Goal: Register for event/course

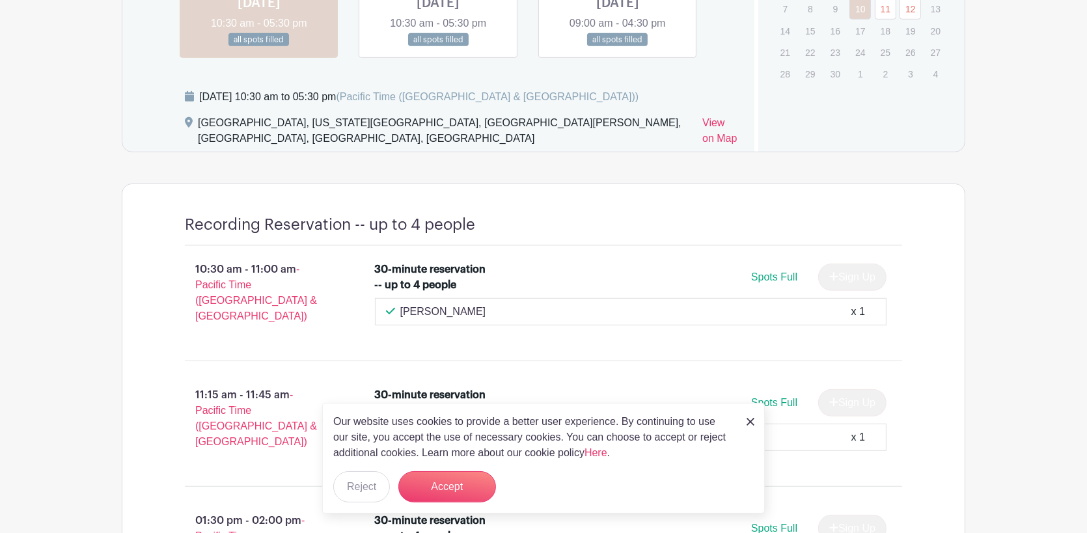
scroll to position [868, 0]
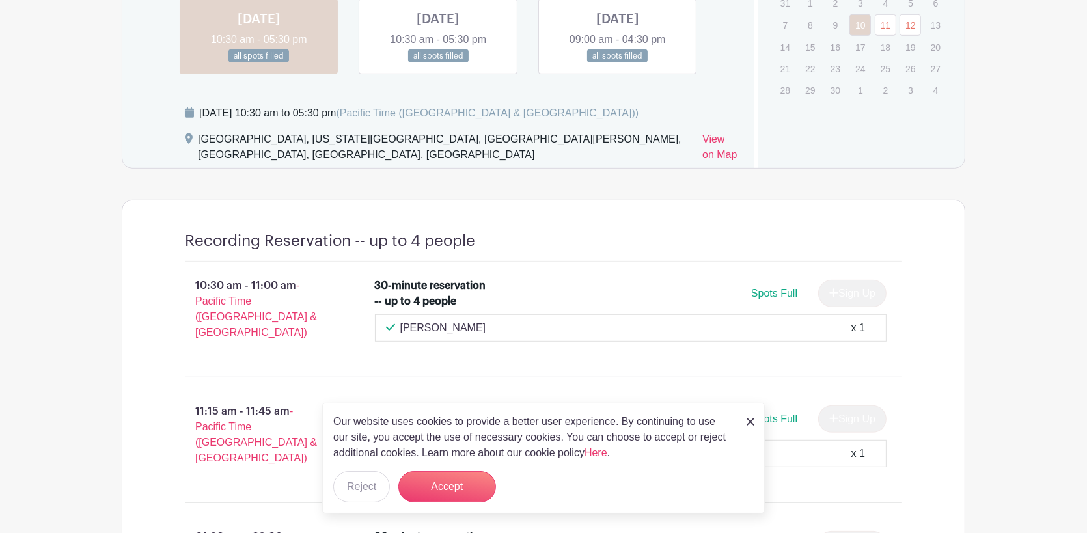
click at [438, 63] on link at bounding box center [438, 63] width 0 height 0
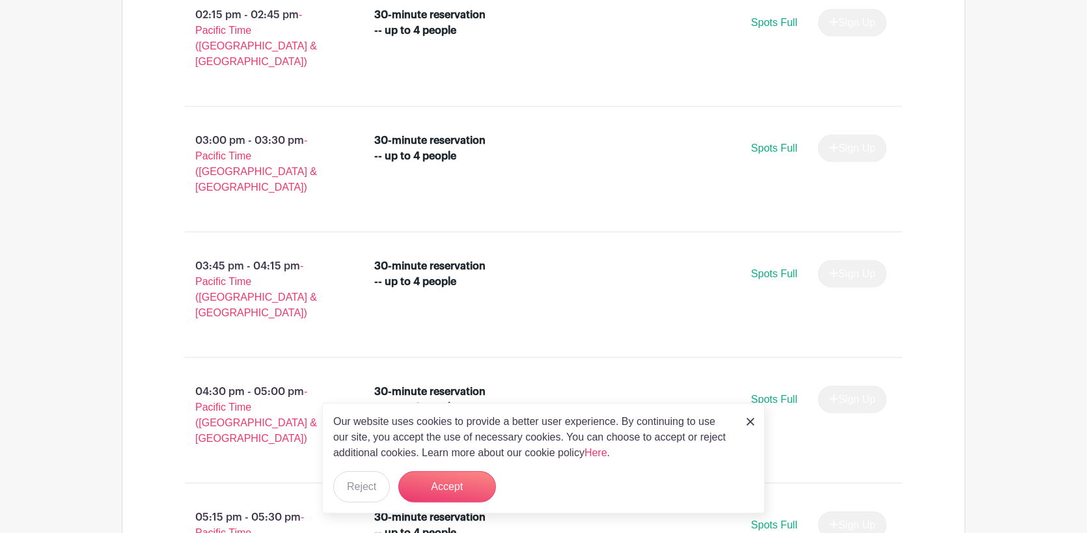
scroll to position [1519, 0]
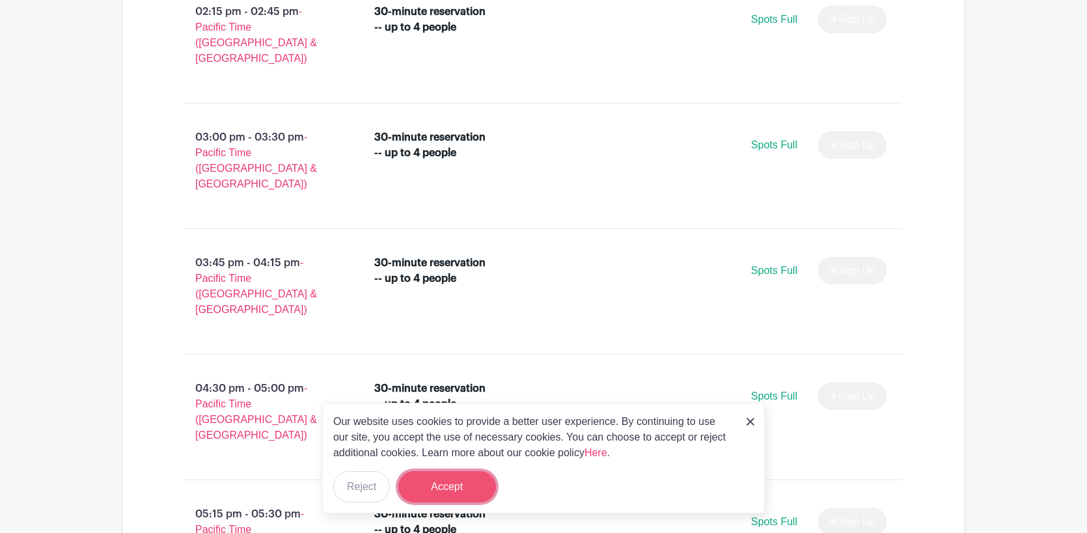
click at [473, 485] on button "Accept" at bounding box center [448, 486] width 98 height 31
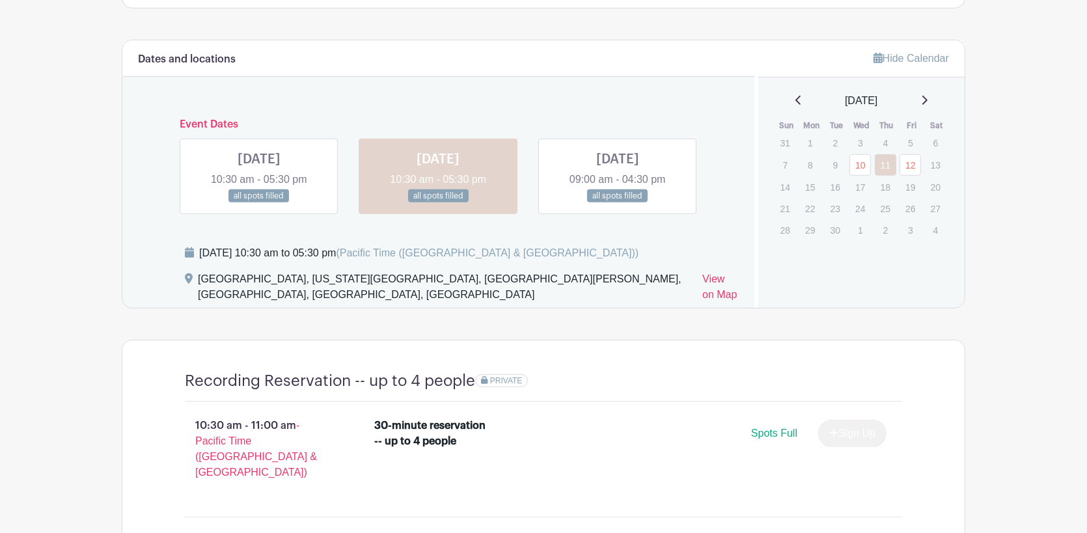
scroll to position [769, 0]
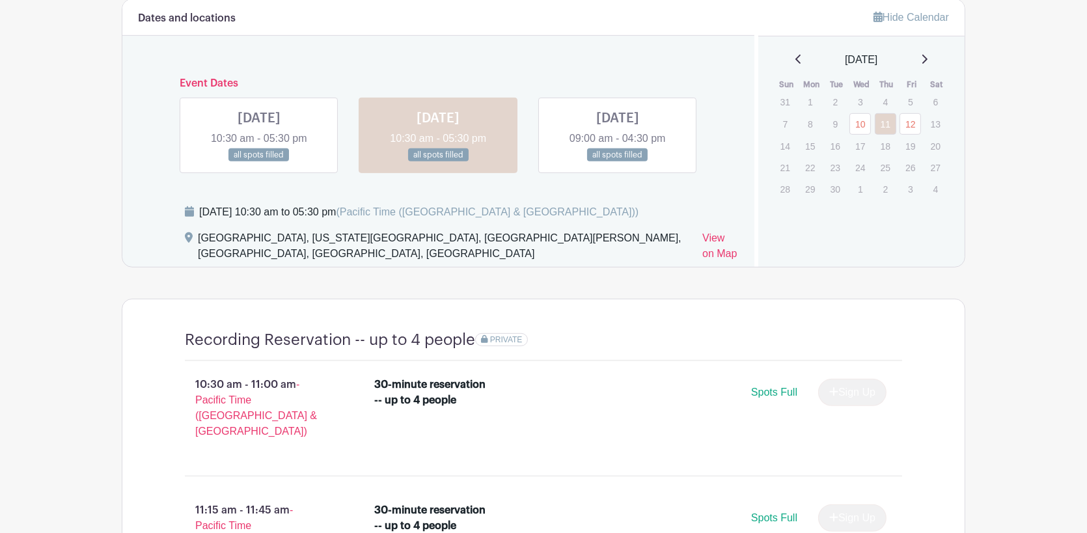
click at [618, 162] on link at bounding box center [618, 162] width 0 height 0
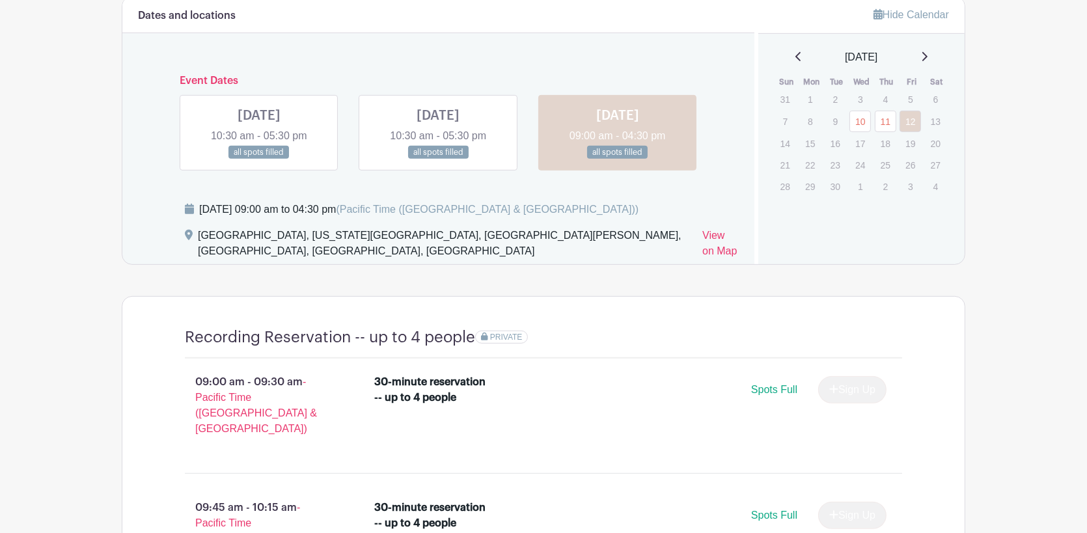
scroll to position [769, 0]
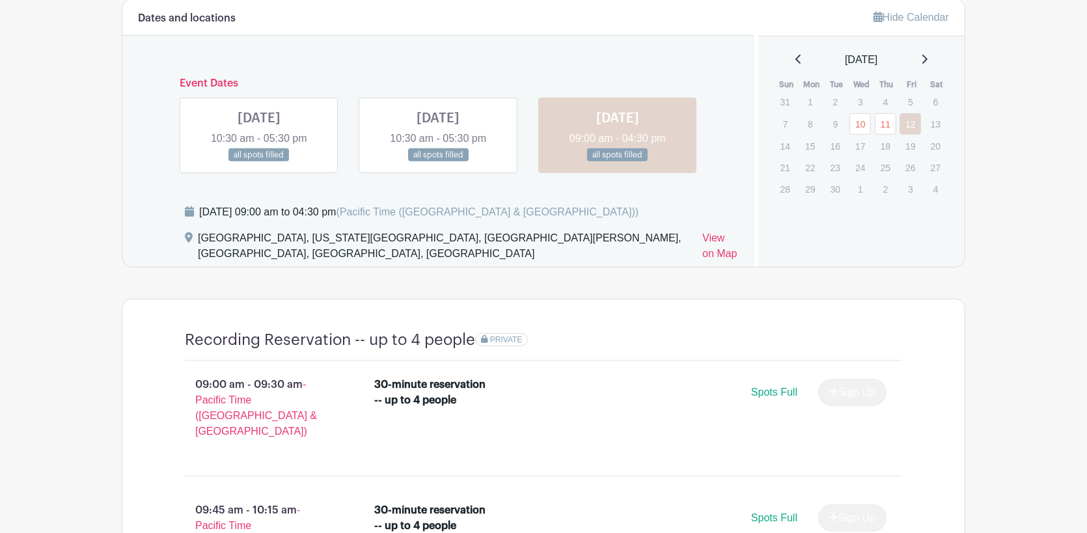
click at [438, 162] on link at bounding box center [438, 162] width 0 height 0
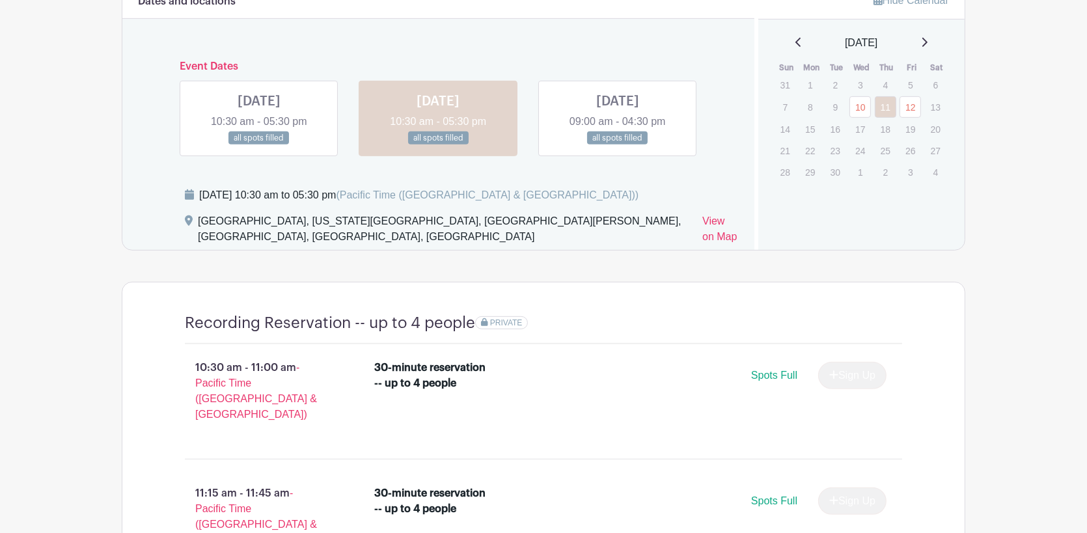
scroll to position [769, 0]
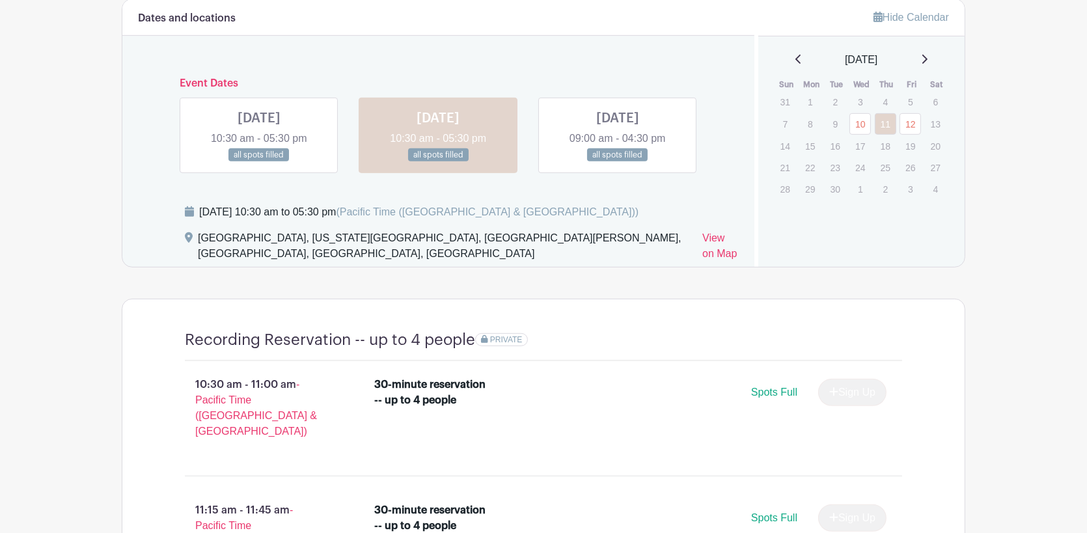
click at [259, 162] on link at bounding box center [259, 162] width 0 height 0
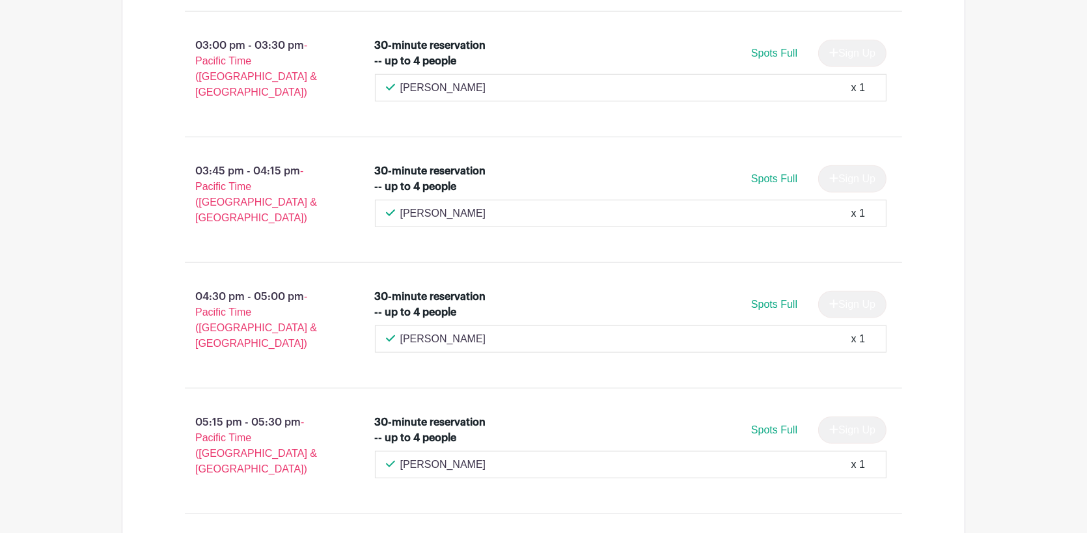
scroll to position [1397, 0]
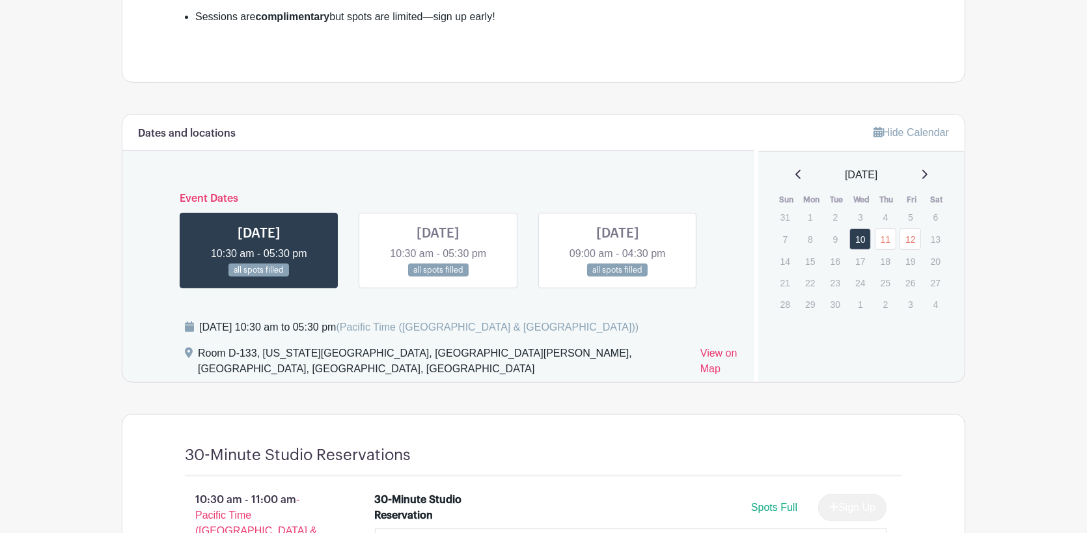
scroll to position [868, 0]
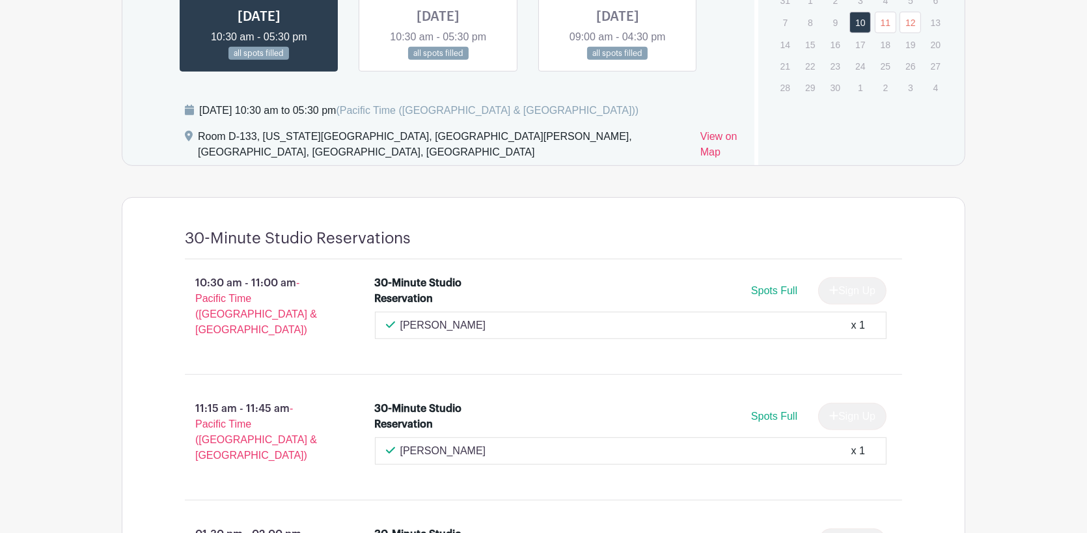
click at [618, 61] on link at bounding box center [618, 61] width 0 height 0
